Goal: Information Seeking & Learning: Learn about a topic

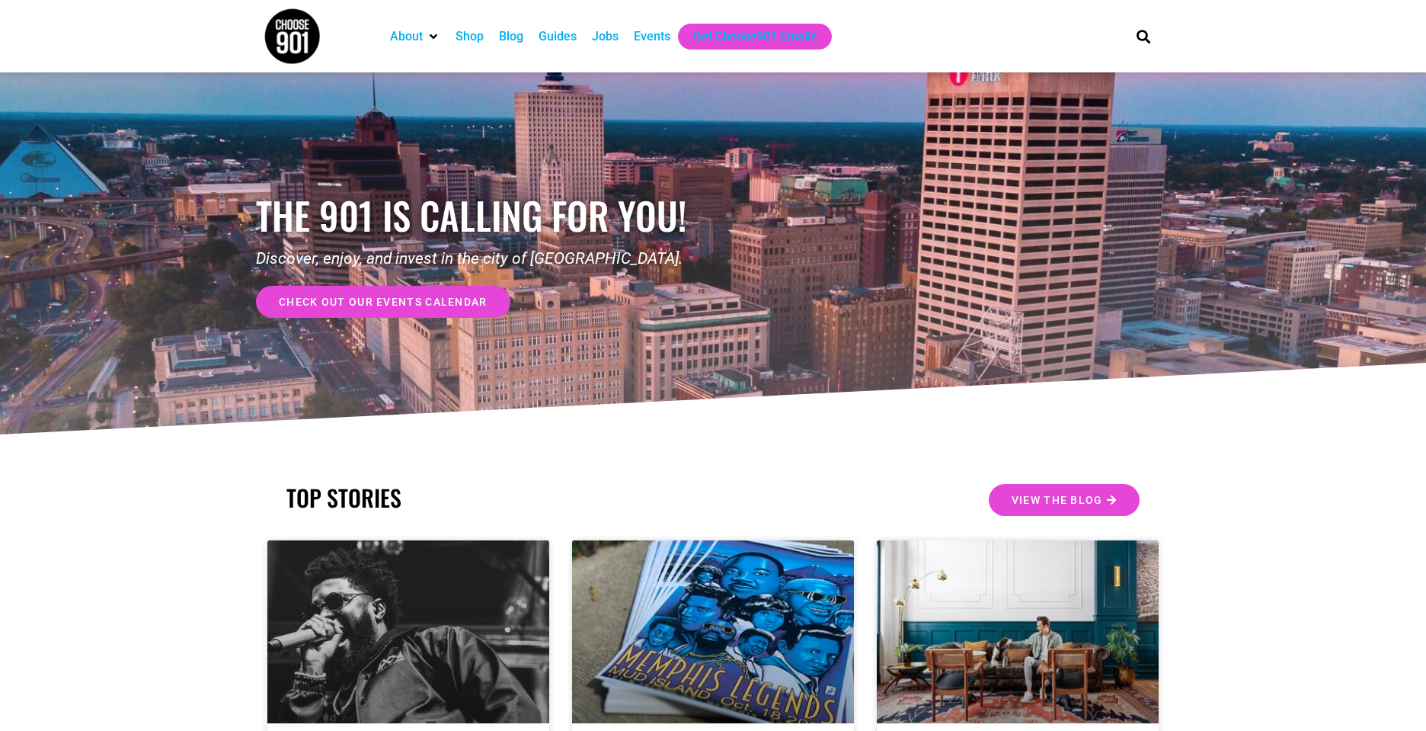
click at [609, 43] on div "Jobs" at bounding box center [605, 36] width 27 height 18
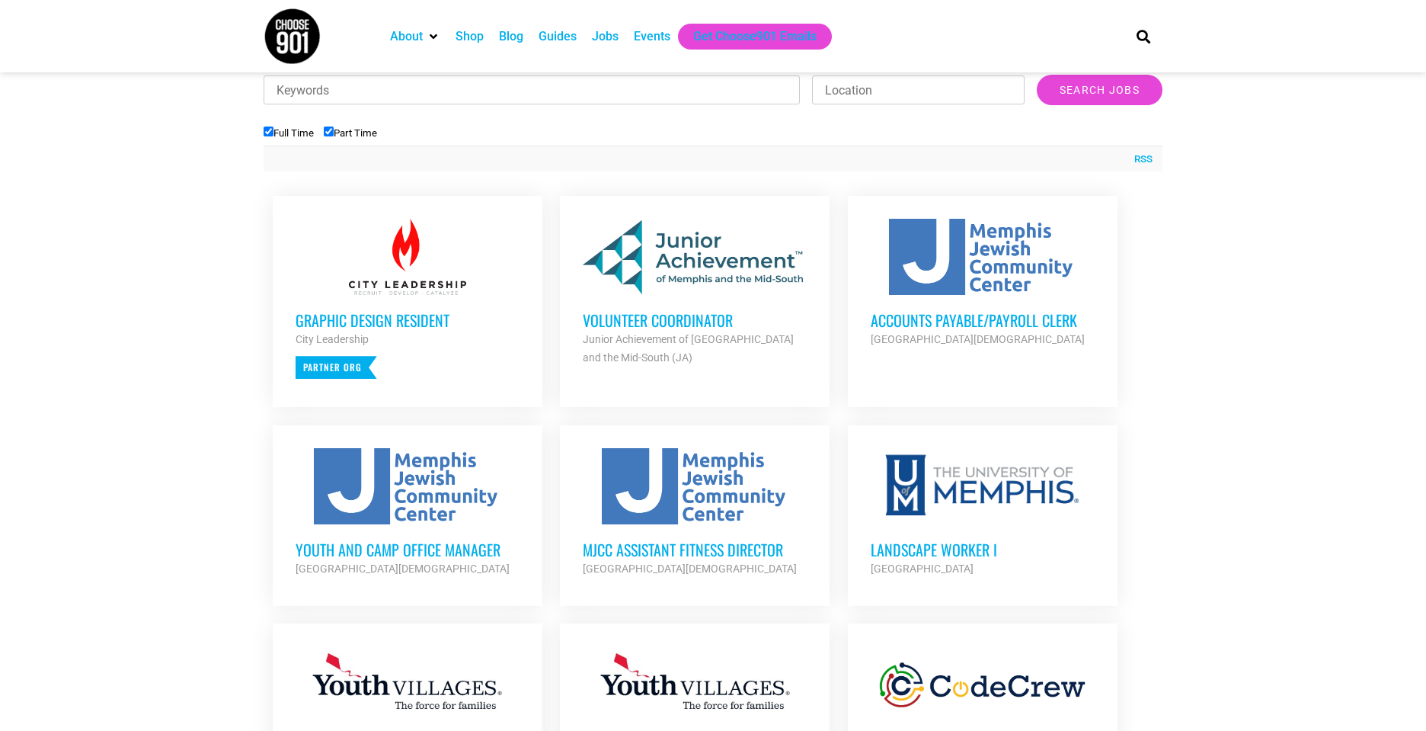
scroll to position [509, 0]
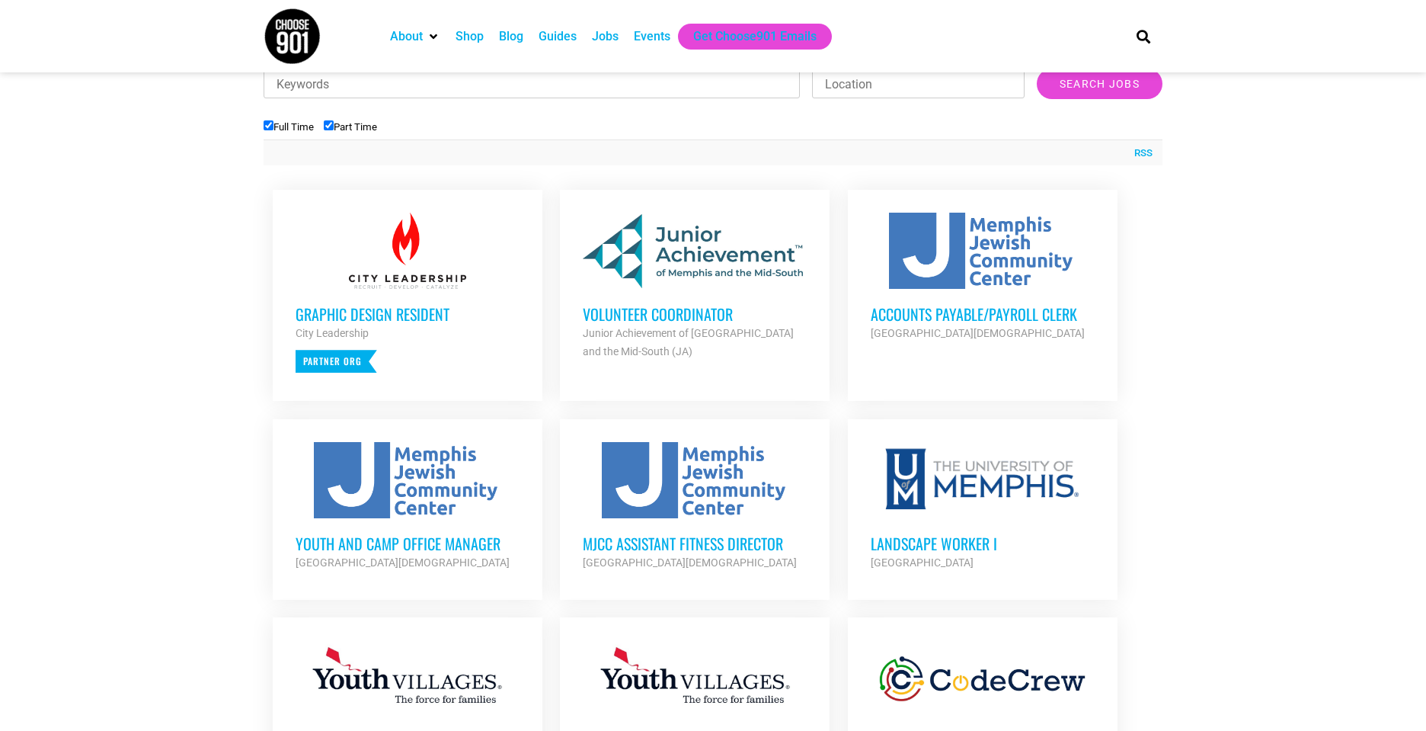
click at [649, 270] on div at bounding box center [695, 251] width 224 height 76
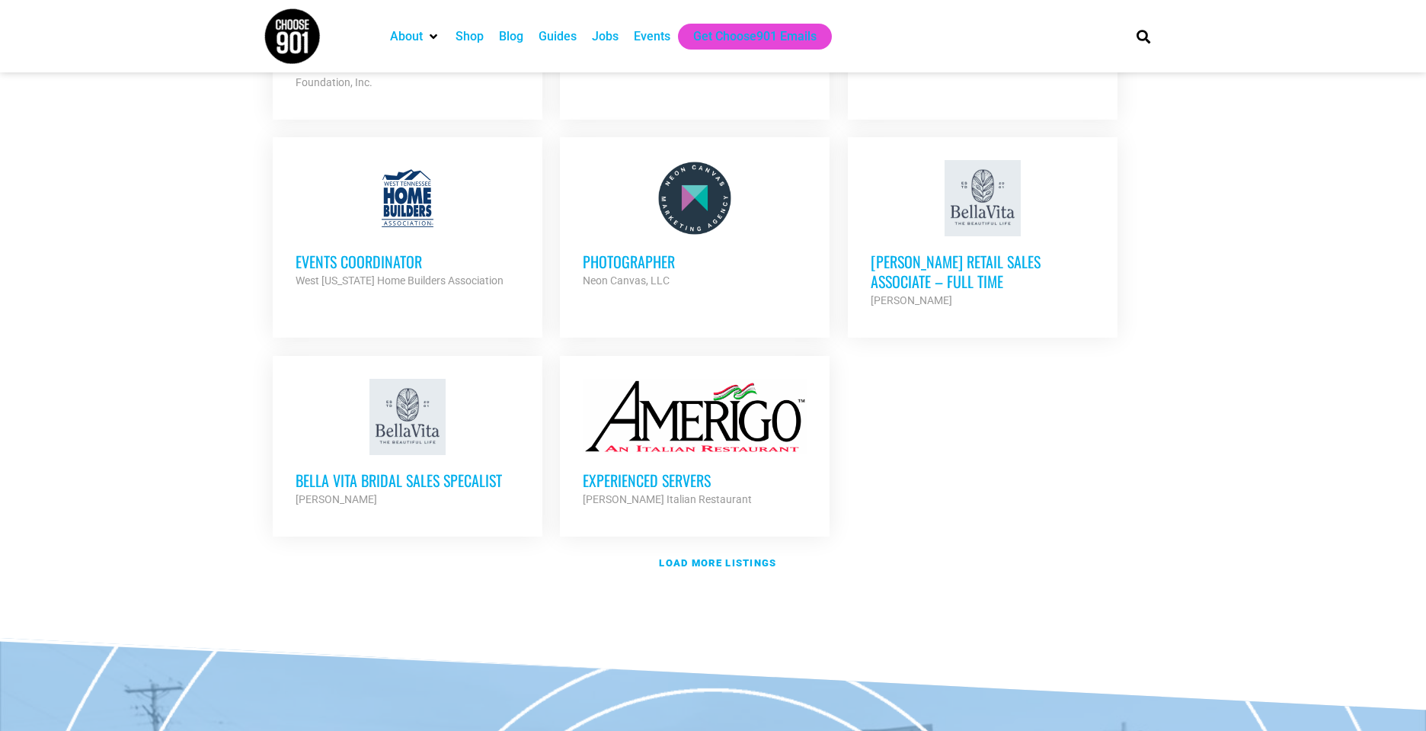
scroll to position [1669, 0]
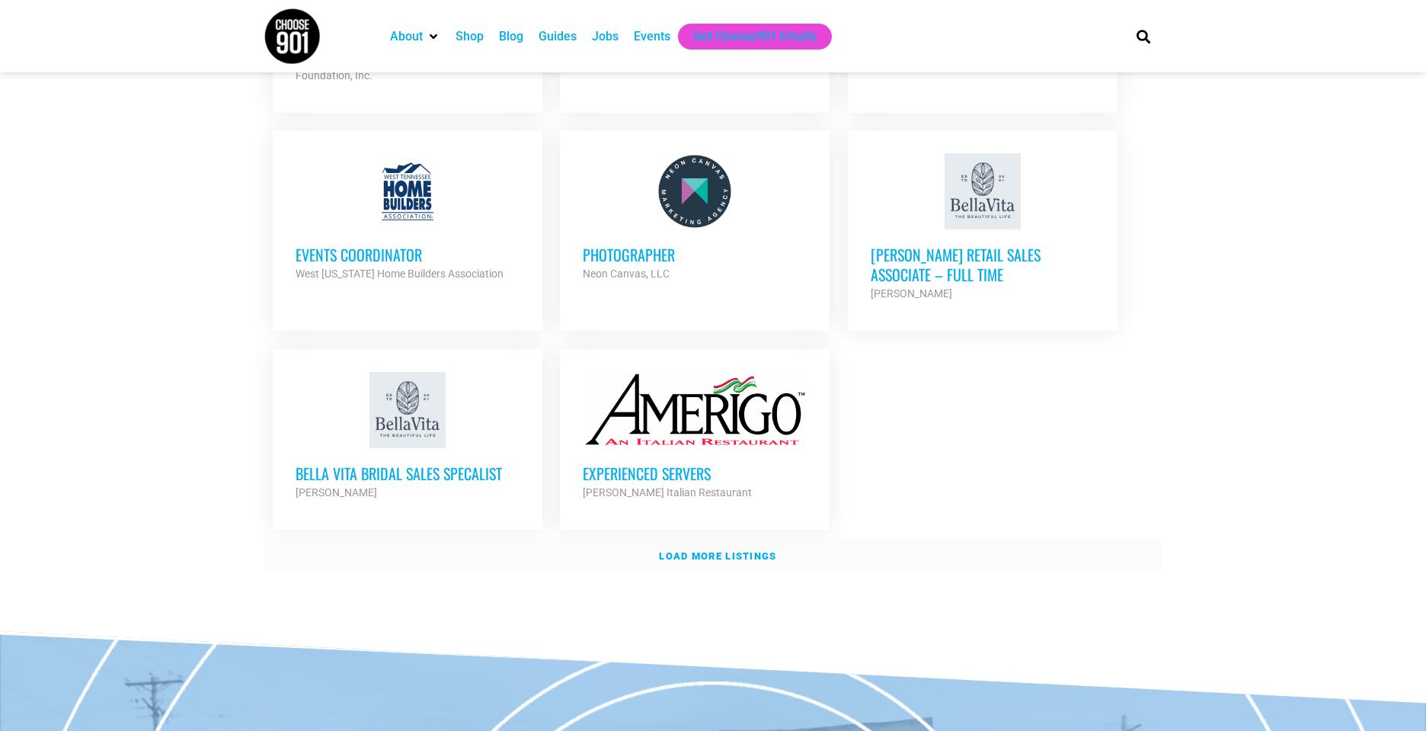
click at [777, 552] on link "Load more listings" at bounding box center [713, 556] width 899 height 35
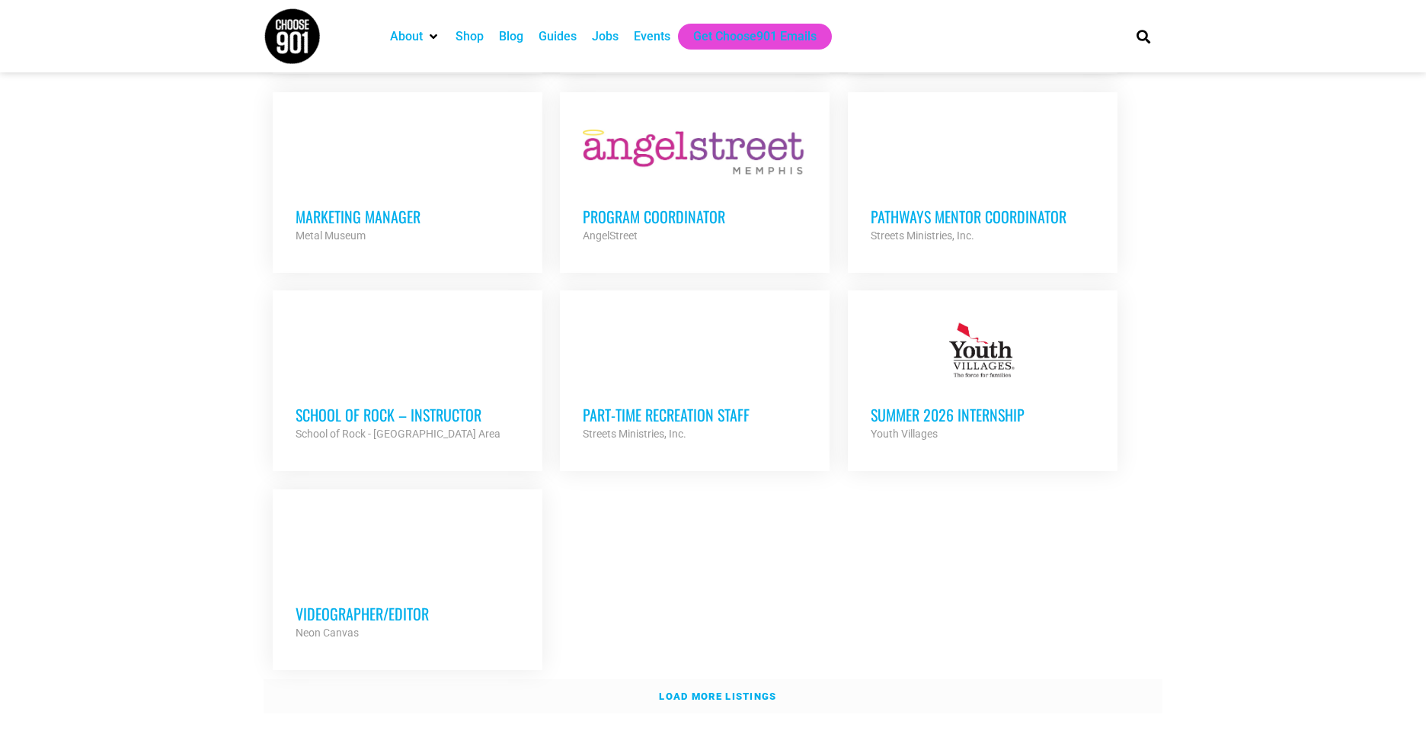
scroll to position [2997, 0]
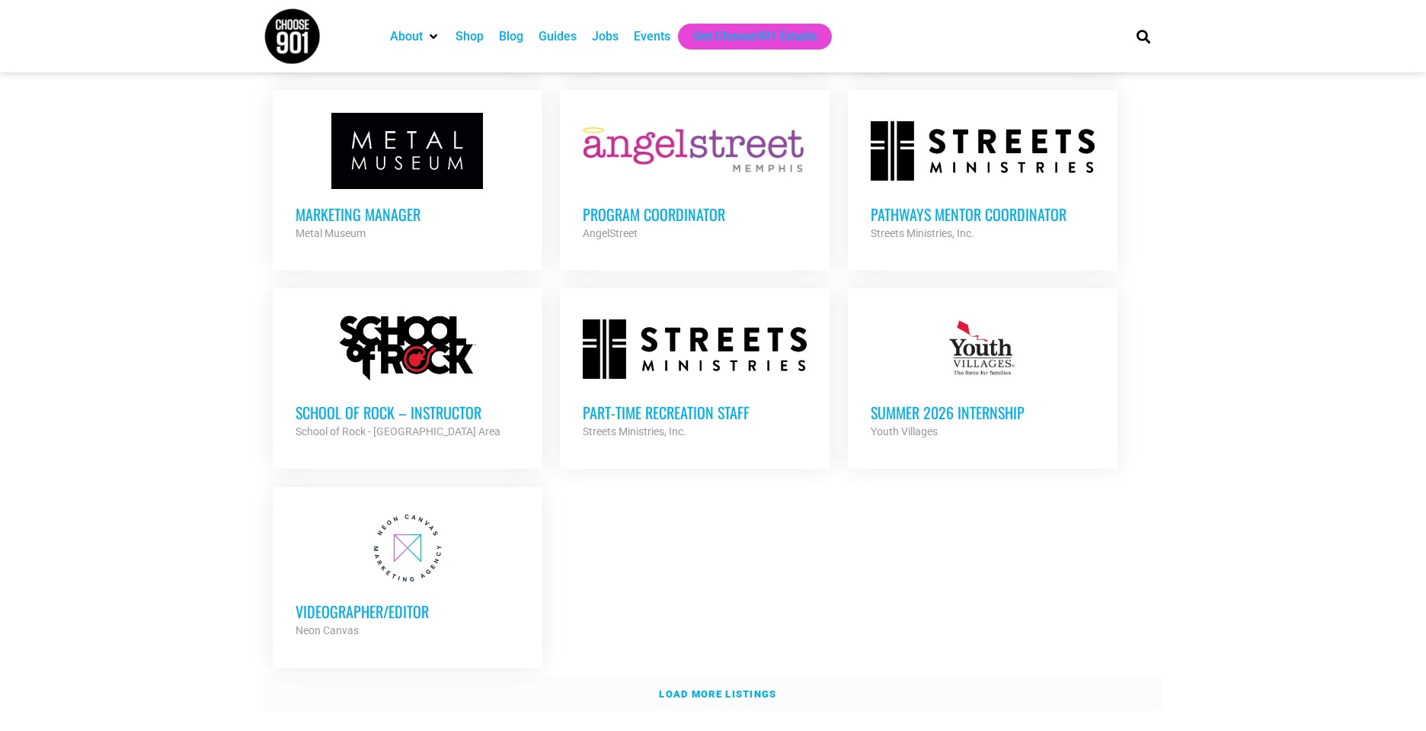
click at [1111, 676] on link "Load more listings" at bounding box center [713, 693] width 899 height 35
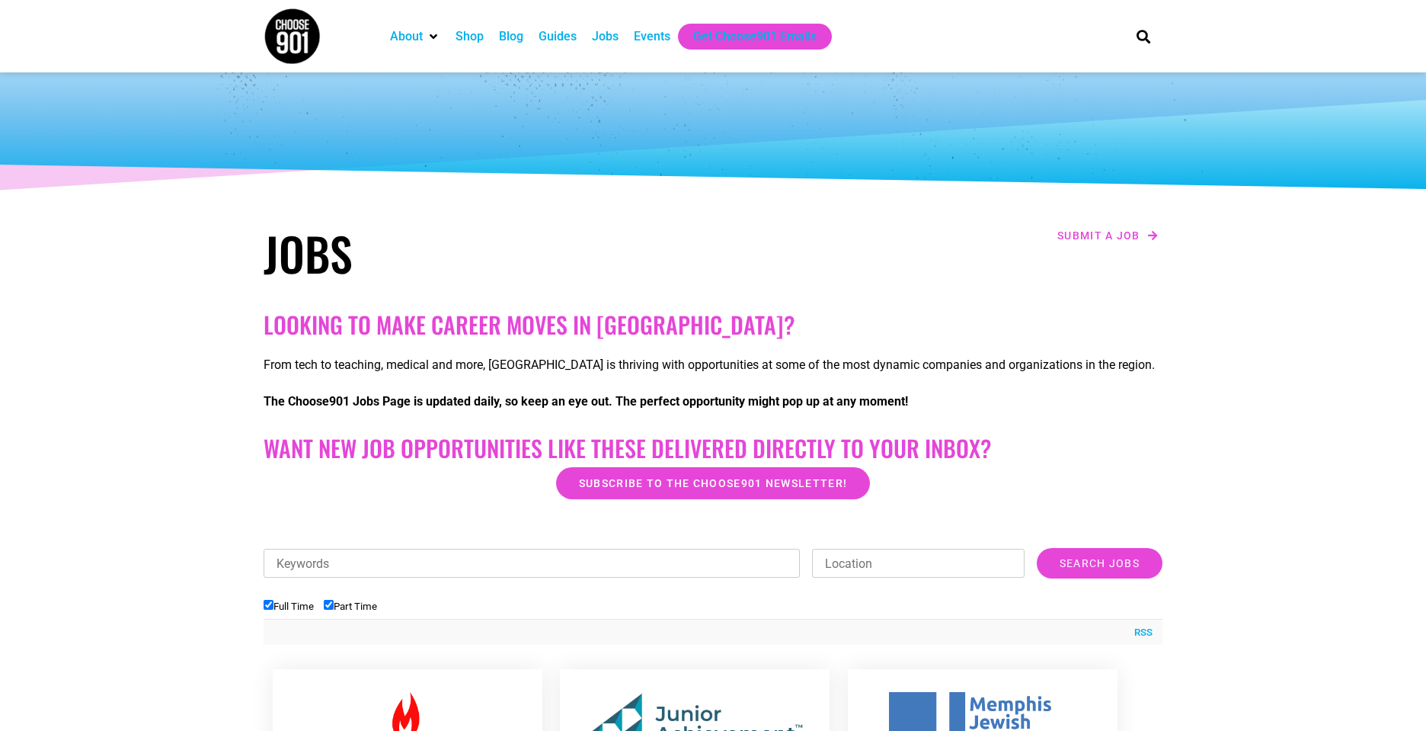
scroll to position [0, 0]
